Goal: Navigation & Orientation: Understand site structure

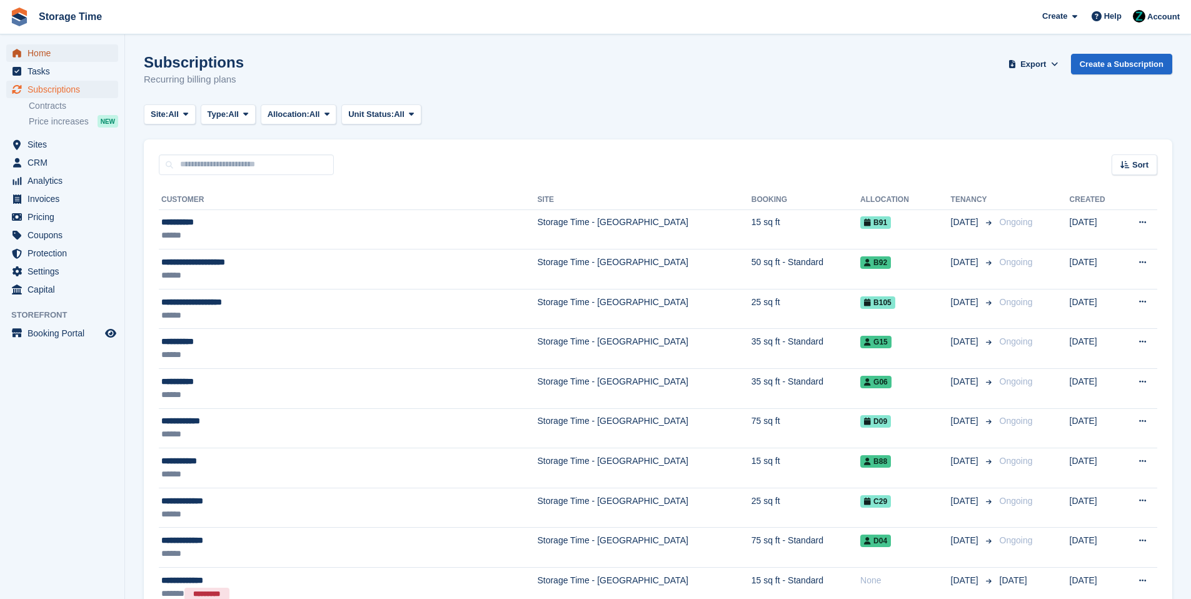
click at [84, 54] on span "Home" at bounding box center [65, 53] width 75 height 18
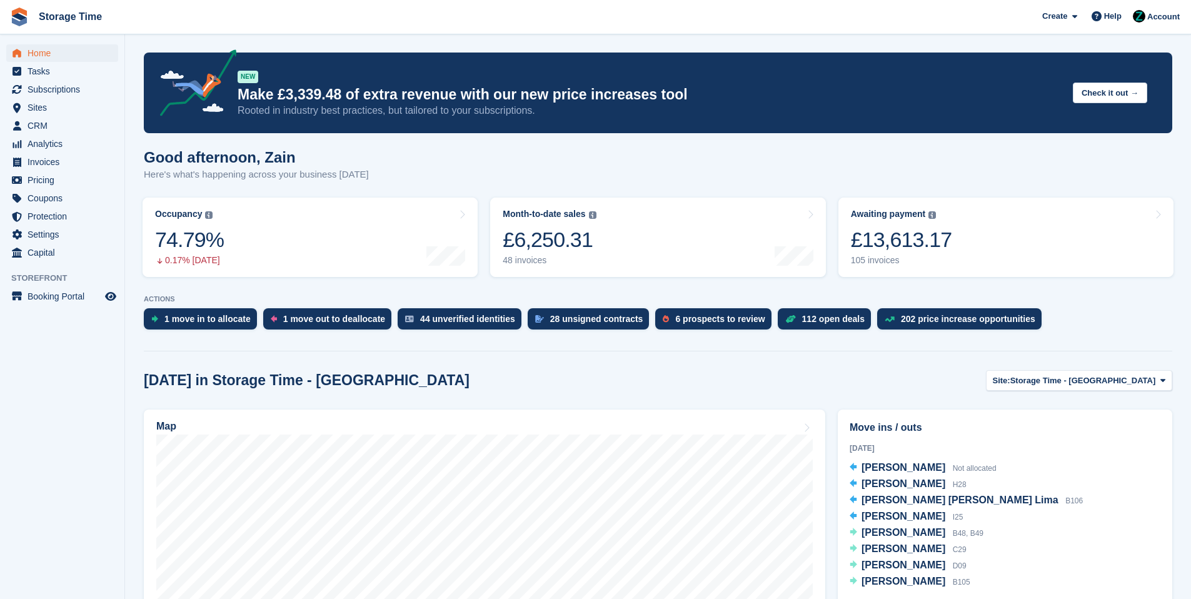
scroll to position [124, 0]
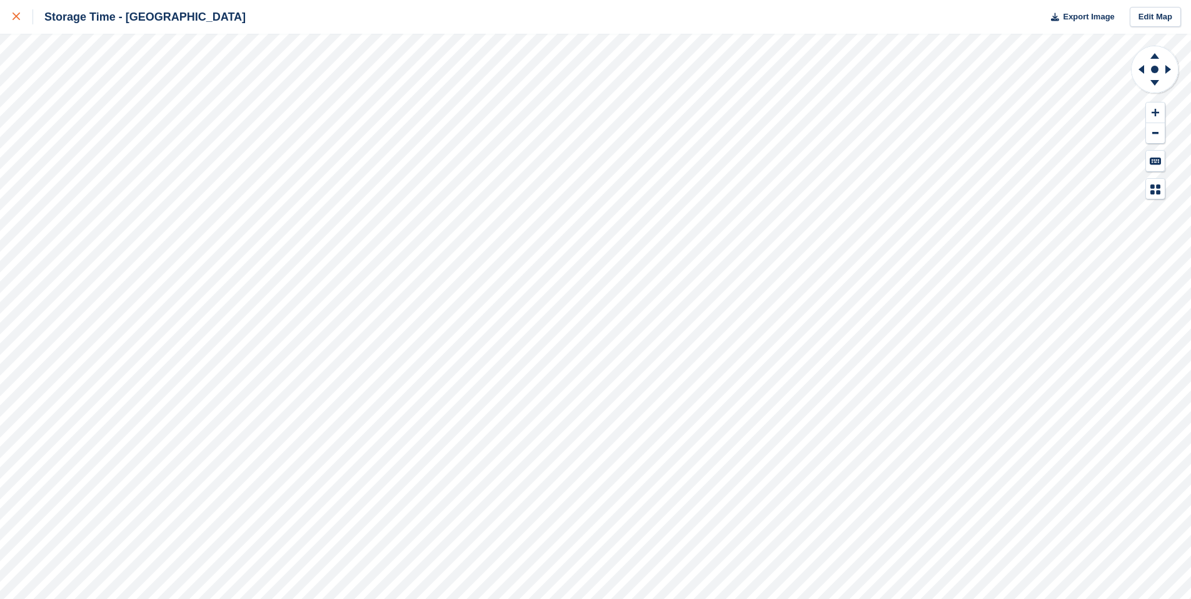
click at [26, 24] on div at bounding box center [23, 16] width 21 height 15
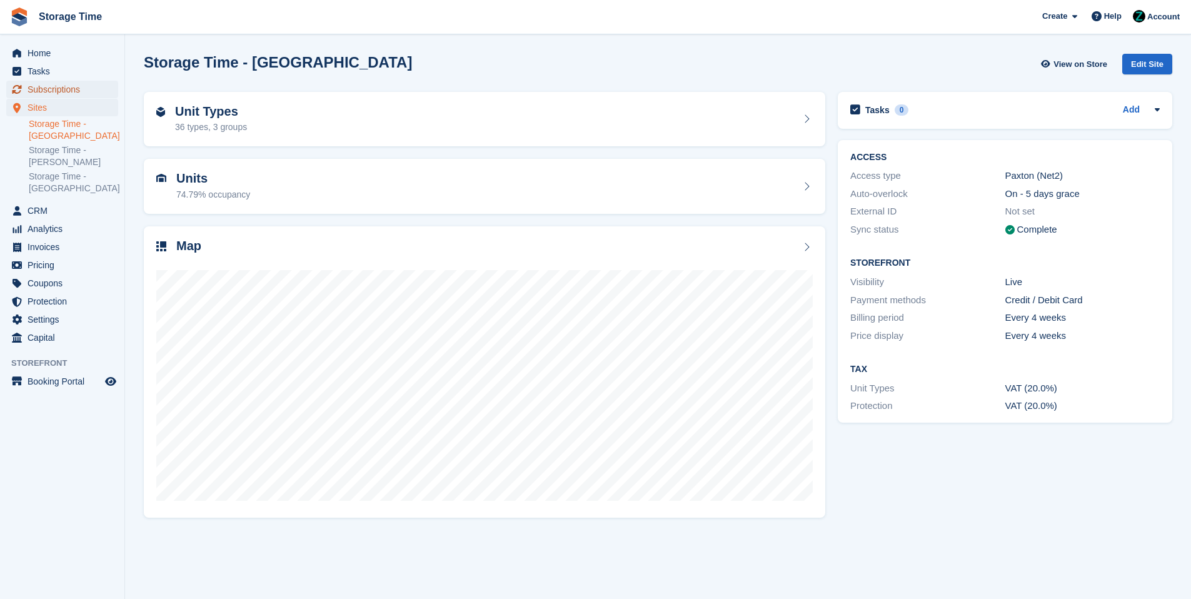
click at [106, 84] on link "Subscriptions" at bounding box center [62, 90] width 112 height 18
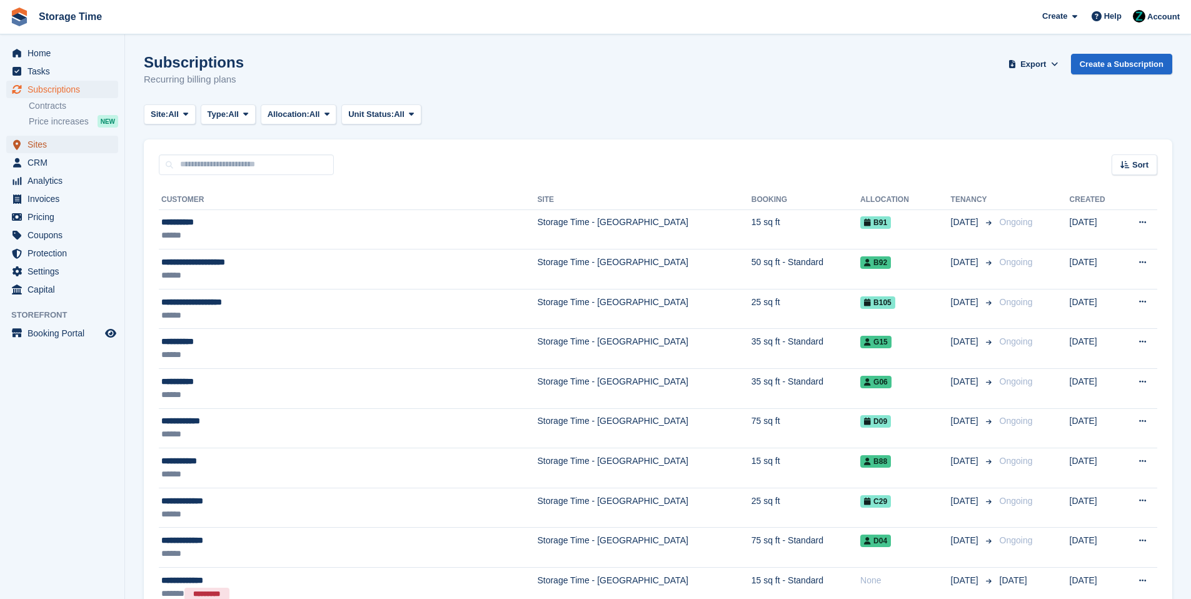
click at [68, 146] on span "Sites" at bounding box center [65, 145] width 75 height 18
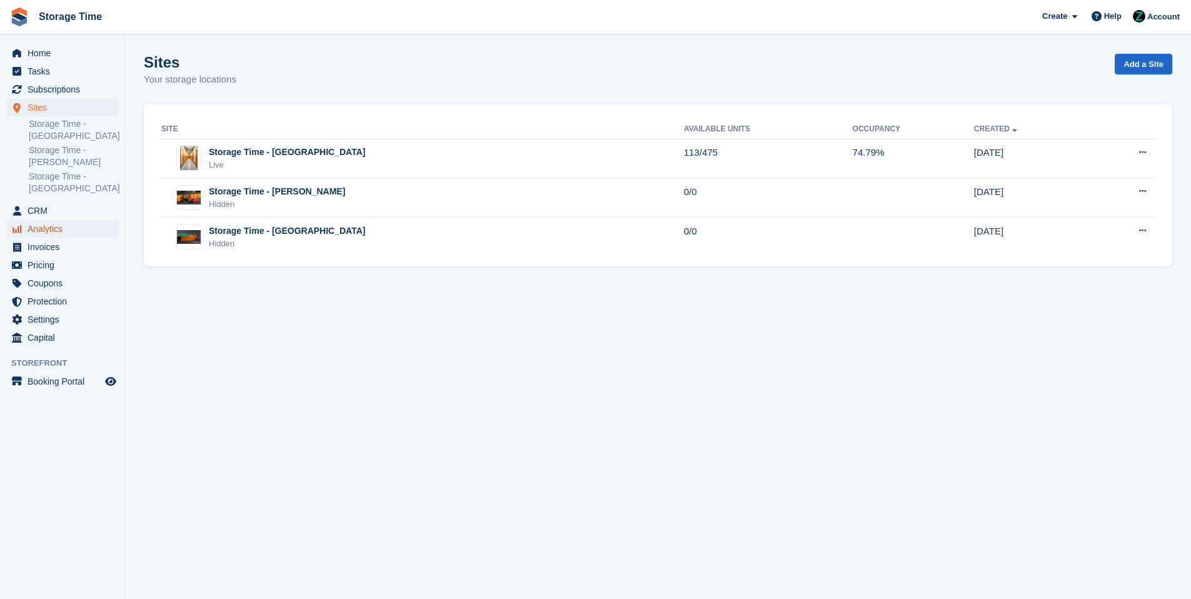
click at [59, 235] on span "Analytics" at bounding box center [65, 229] width 75 height 18
